Goal: Task Accomplishment & Management: Use online tool/utility

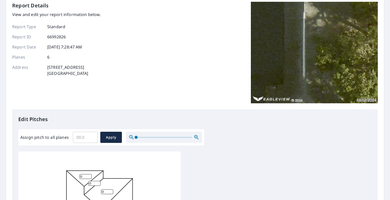
scroll to position [51, 0]
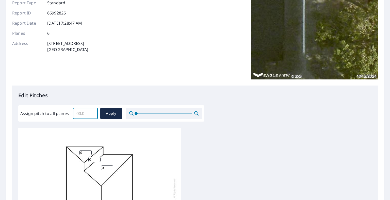
click at [82, 115] on input "Assign pitch to all planes" at bounding box center [85, 113] width 25 height 14
type input "4"
click at [106, 116] on span "Apply" at bounding box center [110, 114] width 13 height 6
type input "4"
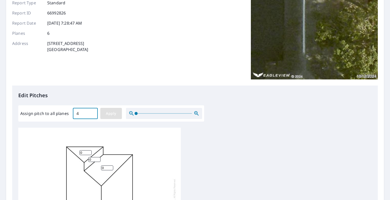
type input "4"
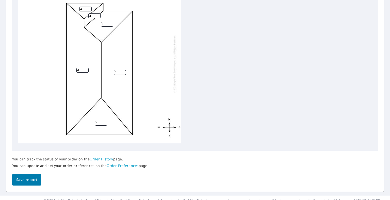
scroll to position [202, 0]
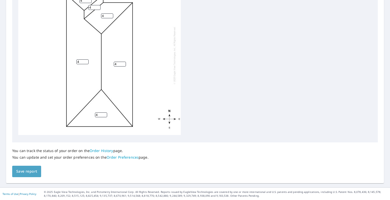
click at [20, 172] on span "Save report" at bounding box center [26, 172] width 21 height 6
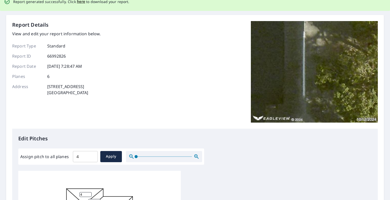
scroll to position [0, 0]
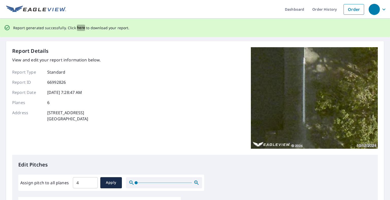
click at [78, 28] on span "here" at bounding box center [81, 28] width 8 height 6
